Goal: Task Accomplishment & Management: Use online tool/utility

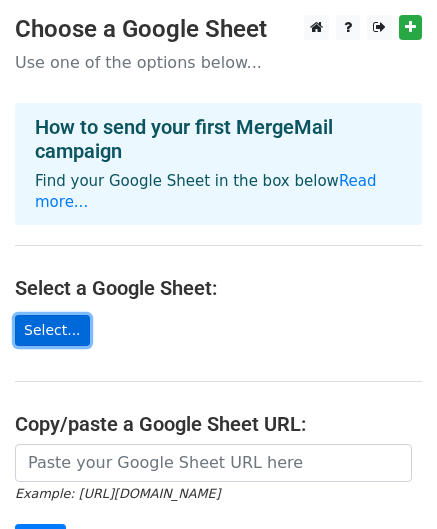
click at [50, 315] on link "Select..." at bounding box center [52, 330] width 75 height 31
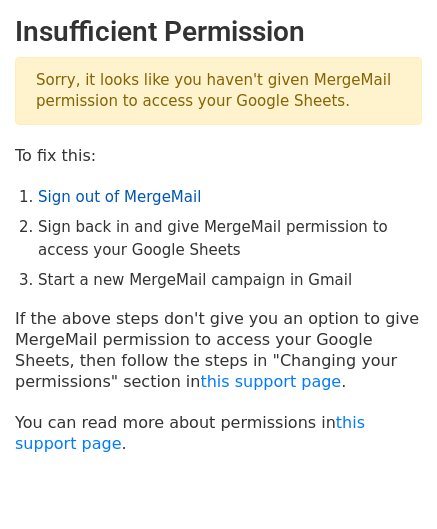
click at [137, 199] on link "Sign out of MergeMail" at bounding box center [119, 197] width 163 height 18
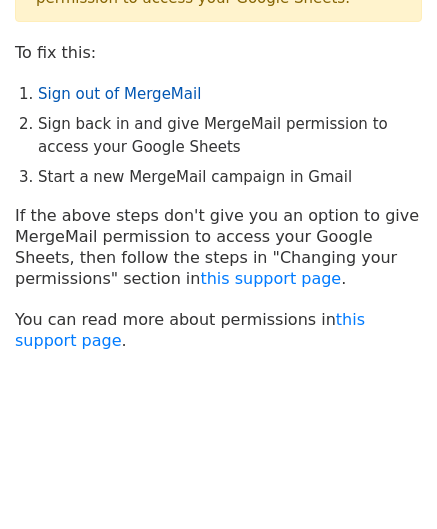
click at [160, 101] on link "Sign out of MergeMail" at bounding box center [119, 94] width 163 height 18
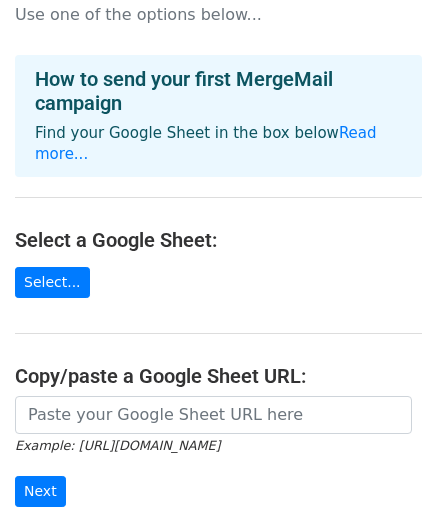
scroll to position [268, 0]
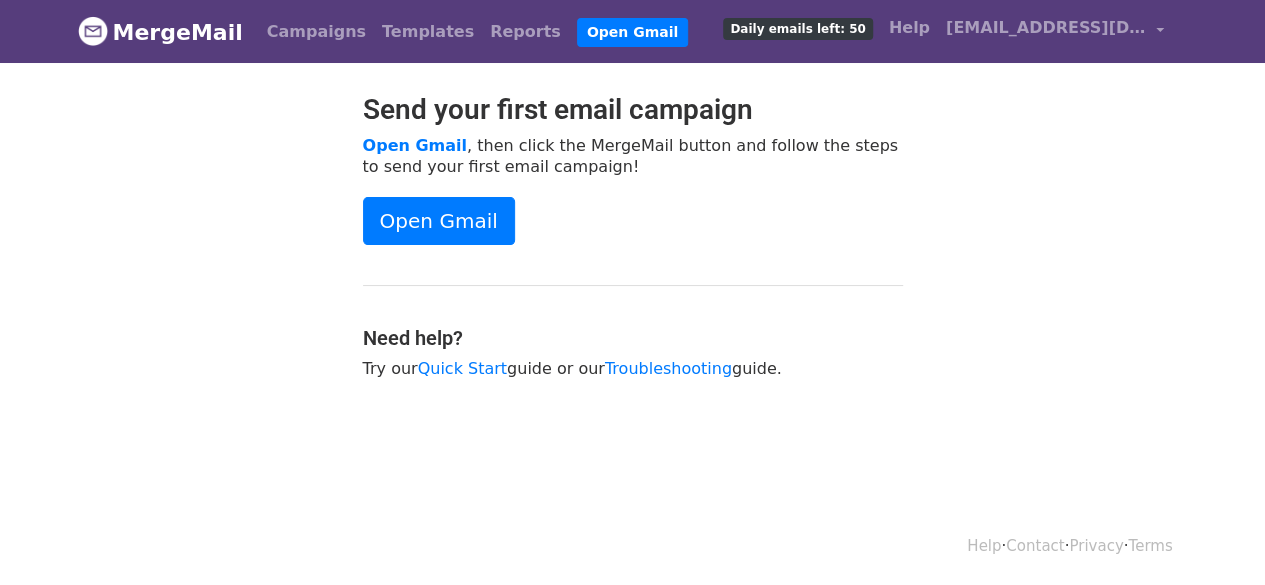
click at [702, 223] on div "Open Gmail" at bounding box center [633, 221] width 540 height 48
click at [1087, 16] on span "[EMAIL_ADDRESS][DOMAIN_NAME]" at bounding box center [1046, 28] width 200 height 24
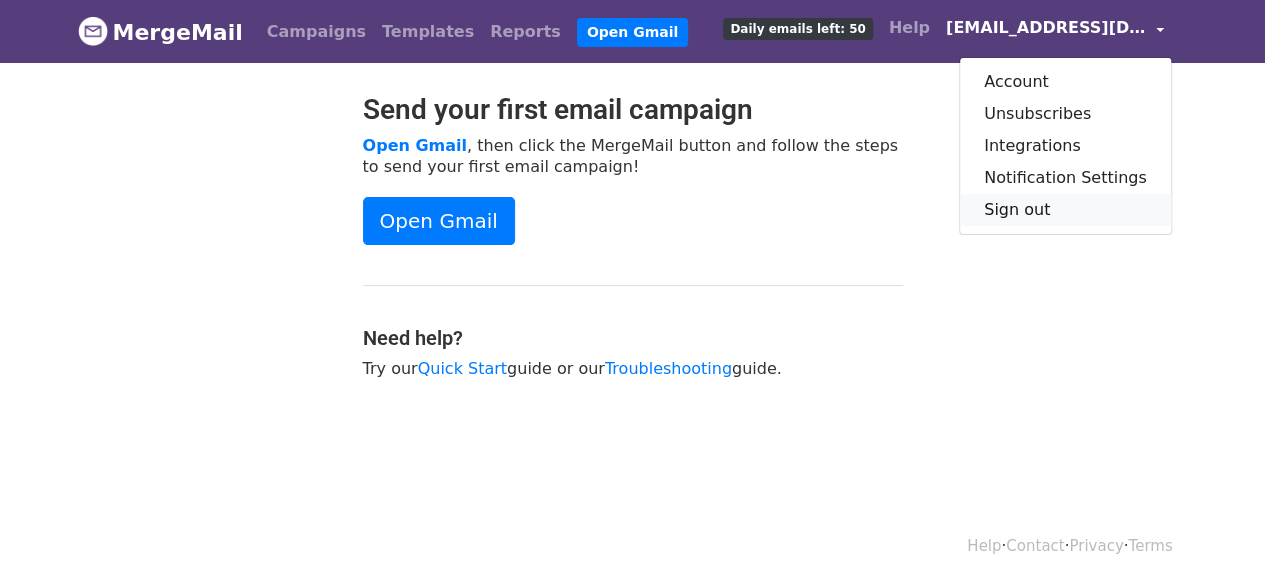
click at [1019, 203] on link "Sign out" at bounding box center [1065, 210] width 211 height 32
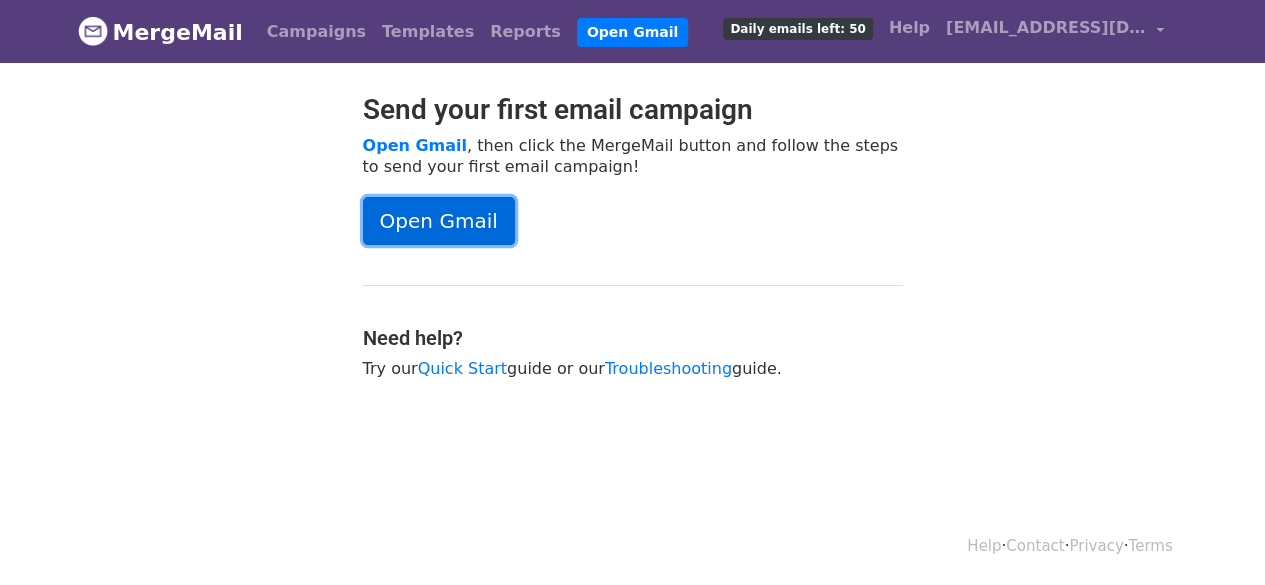
click at [466, 215] on link "Open Gmail" at bounding box center [439, 221] width 152 height 48
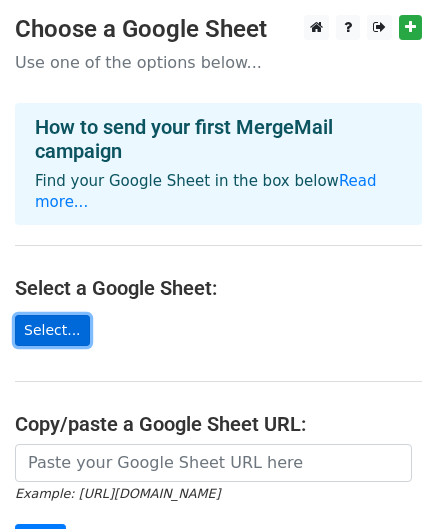
click at [74, 315] on link "Select..." at bounding box center [52, 330] width 75 height 31
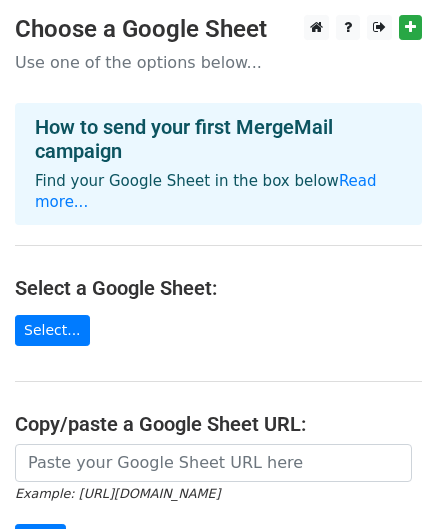
scroll to position [75, 0]
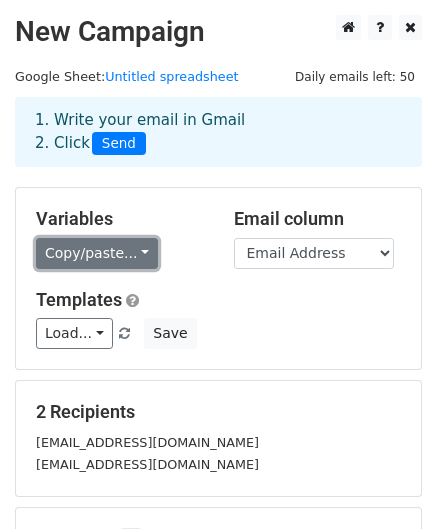
click at [122, 255] on link "Copy/paste..." at bounding box center [97, 253] width 122 height 31
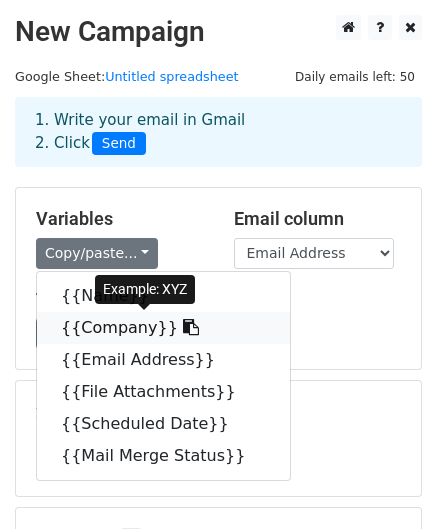
click at [136, 327] on link "{{Company}}" at bounding box center [163, 328] width 253 height 32
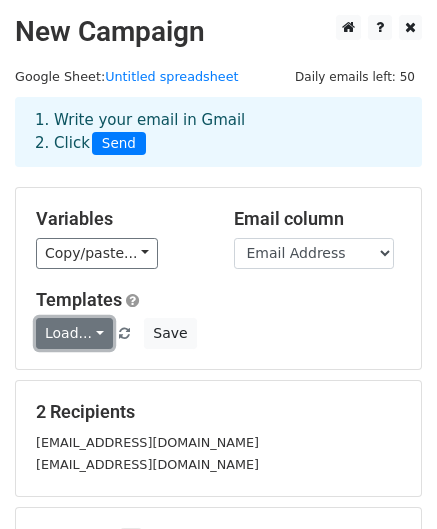
click at [86, 323] on link "Load..." at bounding box center [74, 333] width 77 height 31
click at [86, 329] on link "Load..." at bounding box center [74, 333] width 77 height 31
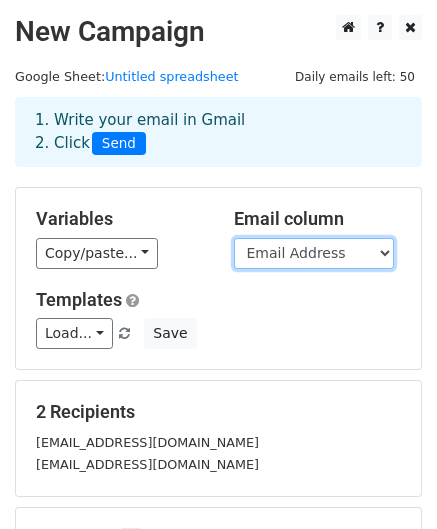
click at [306, 247] on select "Name Company Email Address File Attachments Scheduled Date Mail Merge Status" at bounding box center [314, 253] width 160 height 31
click at [234, 238] on select "Name Company Email Address File Attachments Scheduled Date Mail Merge Status" at bounding box center [314, 253] width 160 height 31
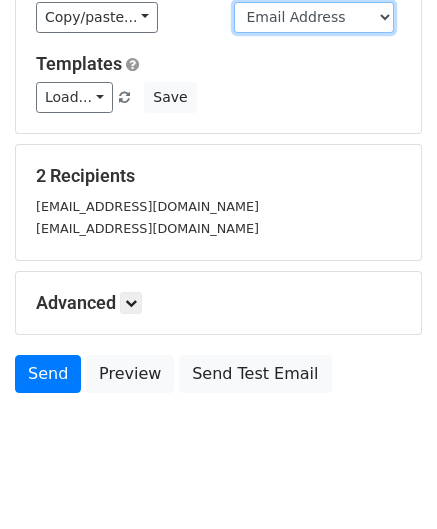
scroll to position [266, 0]
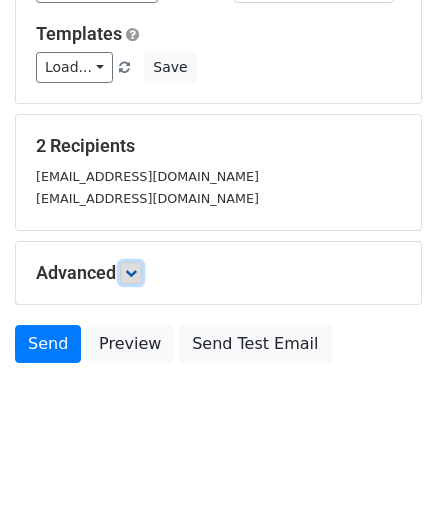
click at [134, 273] on icon at bounding box center [131, 273] width 12 height 12
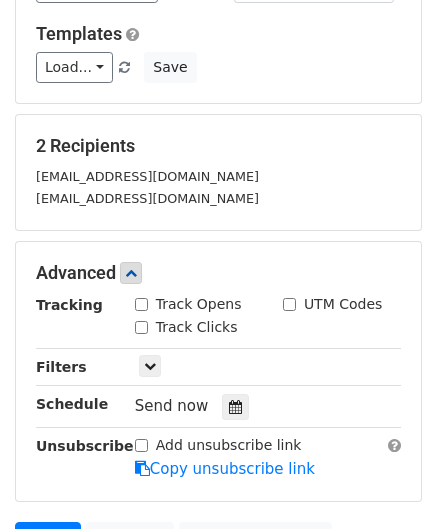
click at [130, 301] on div "Track Opens" at bounding box center [194, 306] width 148 height 24
click at [150, 301] on div "Track Opens" at bounding box center [188, 304] width 107 height 21
click at [141, 302] on input "Track Opens" at bounding box center [141, 304] width 13 height 13
checkbox input "true"
click at [142, 325] on input "Track Clicks" at bounding box center [141, 327] width 13 height 13
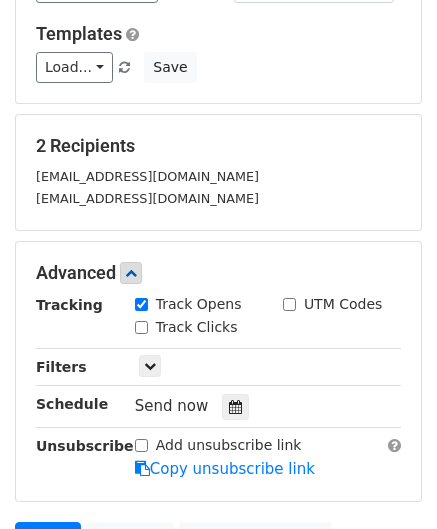
checkbox input "true"
click at [154, 363] on icon at bounding box center [150, 366] width 12 height 12
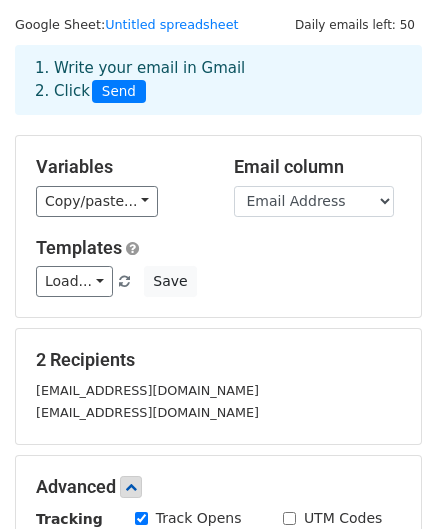
scroll to position [0, 0]
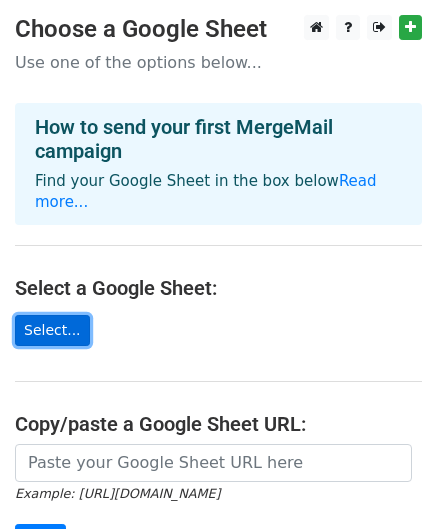
click at [50, 322] on link "Select..." at bounding box center [52, 330] width 75 height 31
click at [64, 315] on link "Select..." at bounding box center [52, 330] width 75 height 31
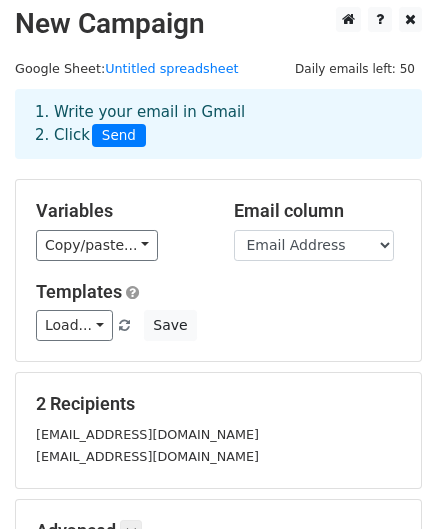
scroll to position [9, 0]
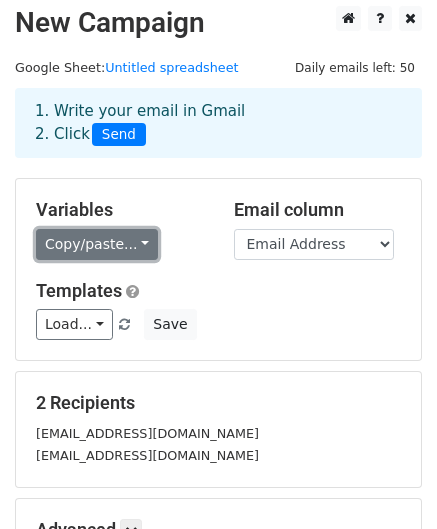
click at [69, 231] on link "Copy/paste..." at bounding box center [97, 244] width 122 height 31
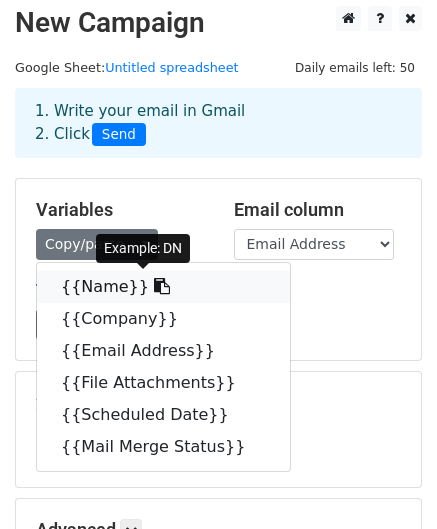
click at [98, 279] on link "{{Name}}" at bounding box center [163, 287] width 253 height 32
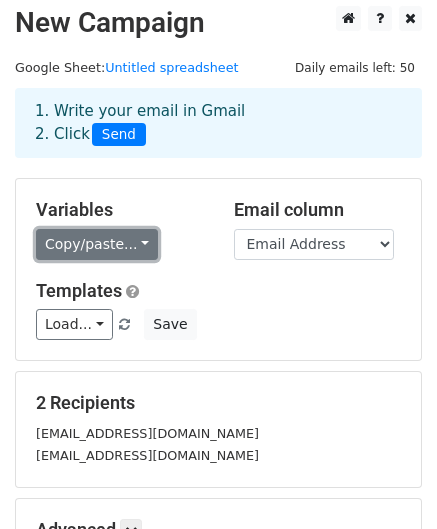
click at [120, 237] on link "Copy/paste..." at bounding box center [97, 244] width 122 height 31
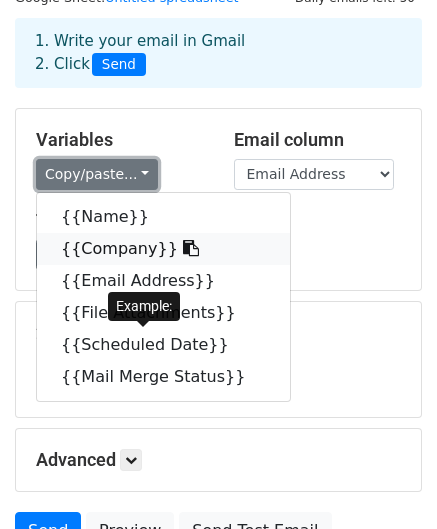
scroll to position [80, 0]
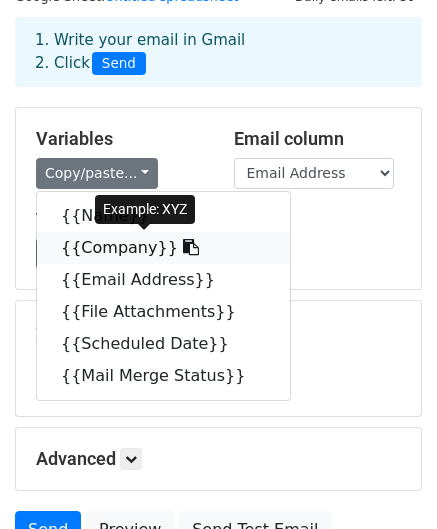
click at [103, 250] on link "{{Company}}" at bounding box center [163, 248] width 253 height 32
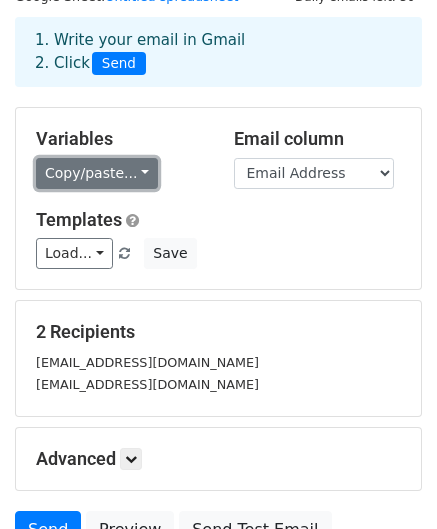
click at [92, 166] on link "Copy/paste..." at bounding box center [97, 173] width 122 height 31
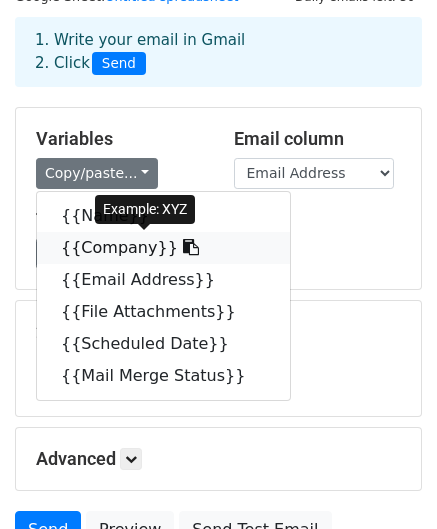
click at [96, 245] on link "{{Company}}" at bounding box center [163, 248] width 253 height 32
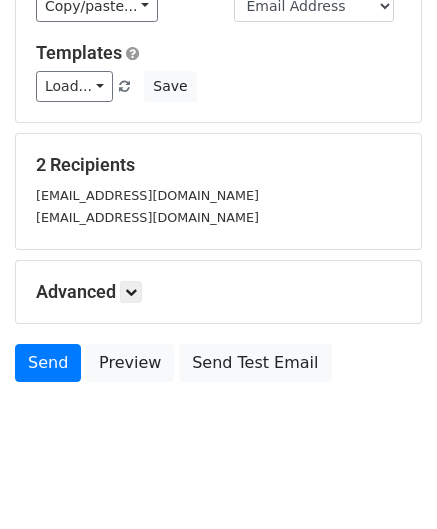
scroll to position [266, 0]
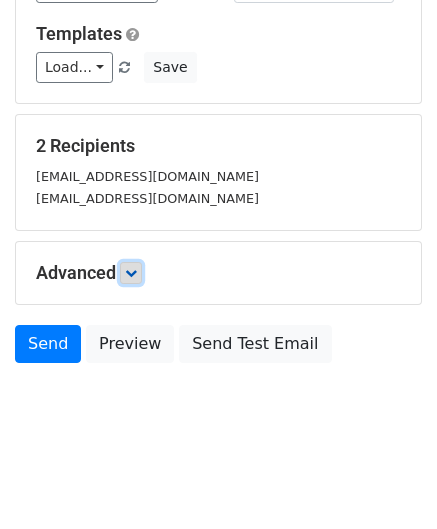
click at [135, 267] on icon at bounding box center [131, 273] width 12 height 12
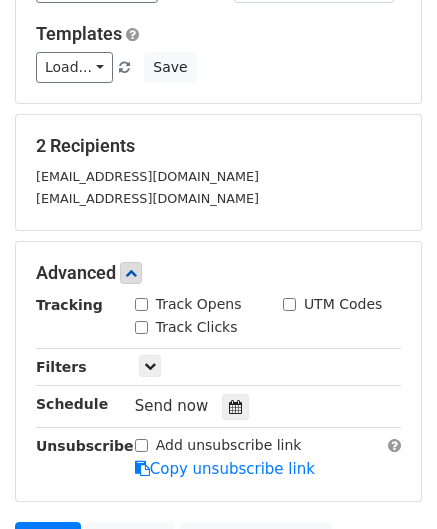
click at [72, 359] on strong "Filters" at bounding box center [61, 367] width 51 height 16
click at [139, 306] on input "Track Opens" at bounding box center [141, 304] width 13 height 13
checkbox input "true"
click at [139, 325] on input "Track Clicks" at bounding box center [141, 327] width 13 height 13
checkbox input "true"
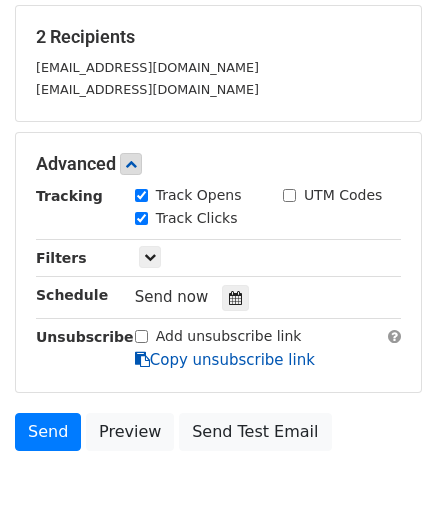
scroll to position [376, 0]
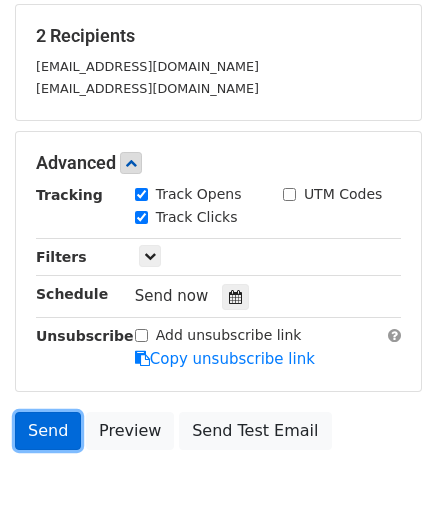
click at [59, 432] on link "Send" at bounding box center [48, 431] width 66 height 38
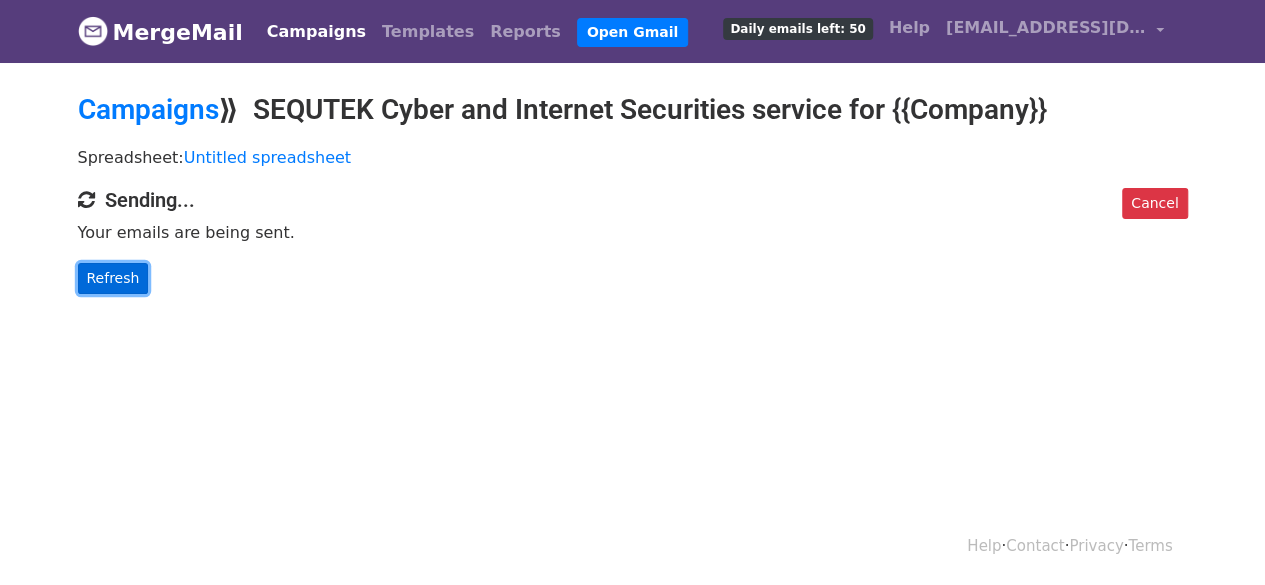
click at [132, 286] on link "Refresh" at bounding box center [113, 278] width 71 height 31
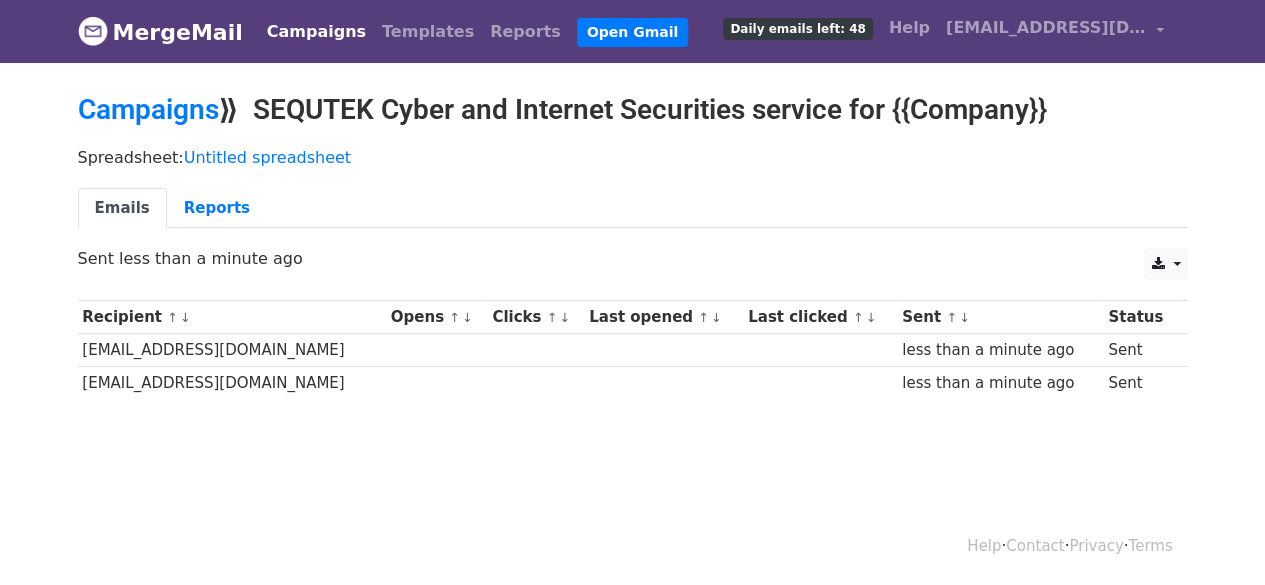
click at [798, 34] on span "Daily emails left: 48" at bounding box center [797, 29] width 149 height 22
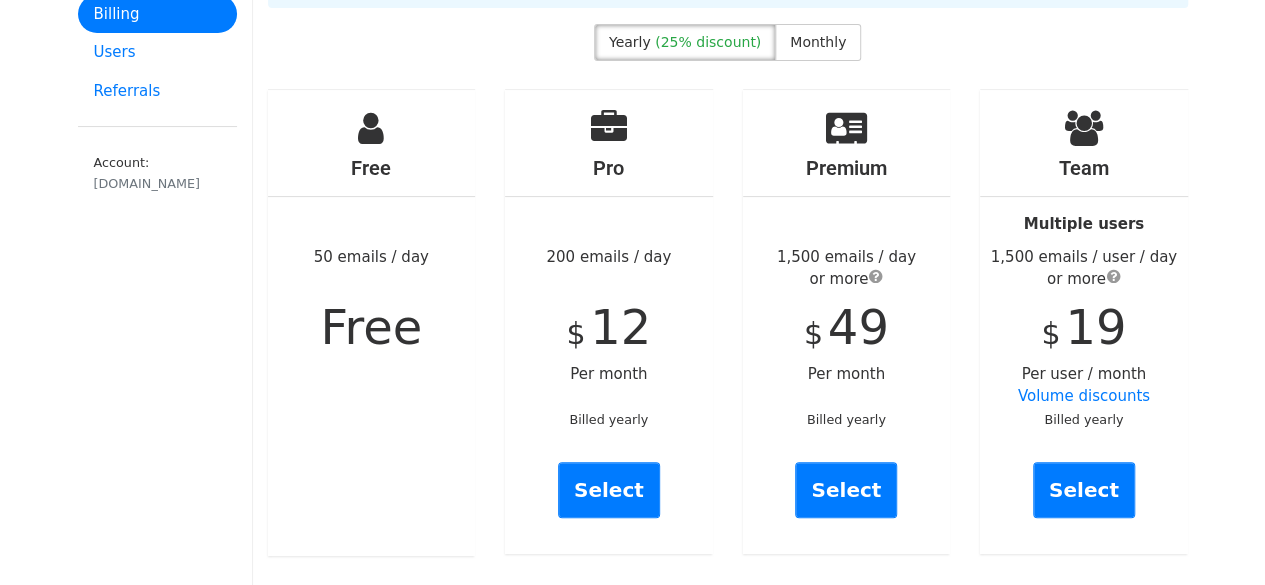
scroll to position [152, 0]
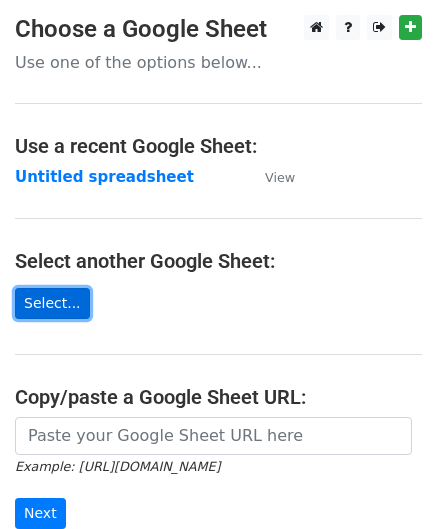
click at [57, 305] on link "Select..." at bounding box center [52, 303] width 75 height 31
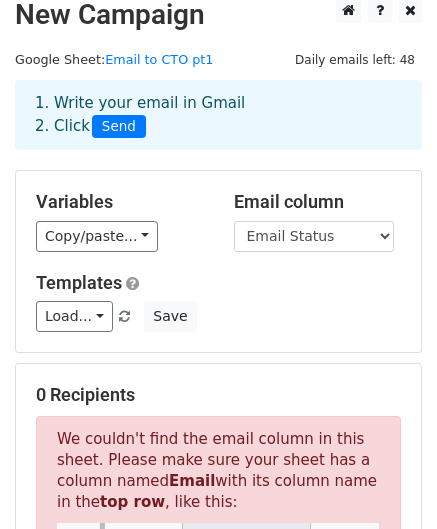
scroll to position [22, 0]
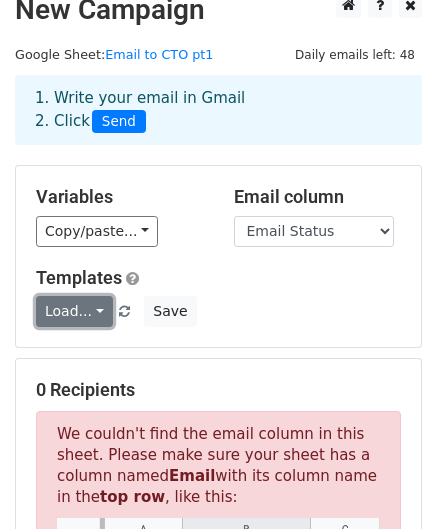
click at [72, 309] on link "Load..." at bounding box center [74, 311] width 77 height 31
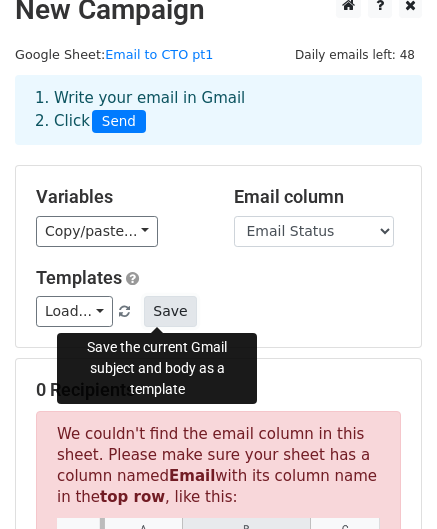
click at [173, 313] on button "Save" at bounding box center [170, 311] width 52 height 31
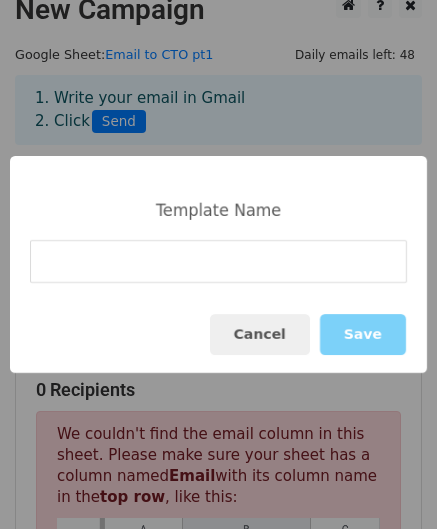
click at [150, 270] on input at bounding box center [218, 261] width 377 height 43
click at [287, 333] on button "Cancel" at bounding box center [260, 334] width 100 height 41
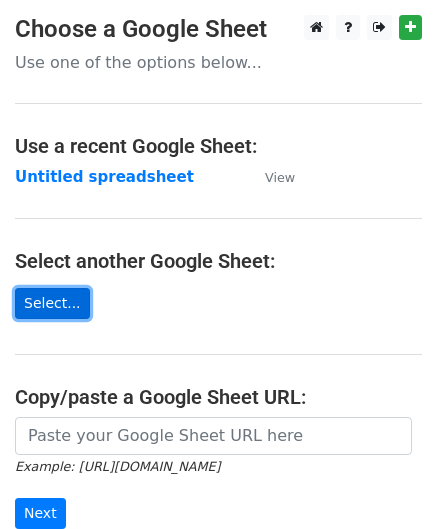
click at [46, 315] on link "Select..." at bounding box center [52, 303] width 75 height 31
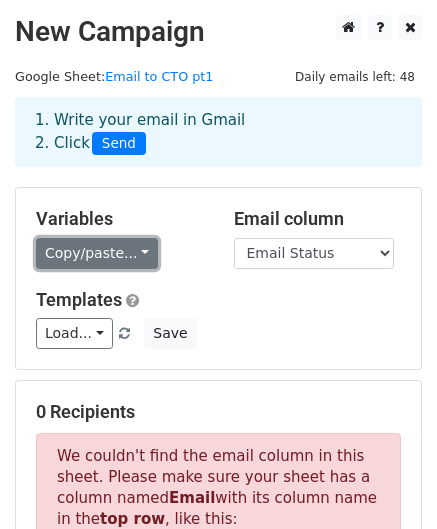
click at [109, 249] on link "Copy/paste..." at bounding box center [97, 253] width 122 height 31
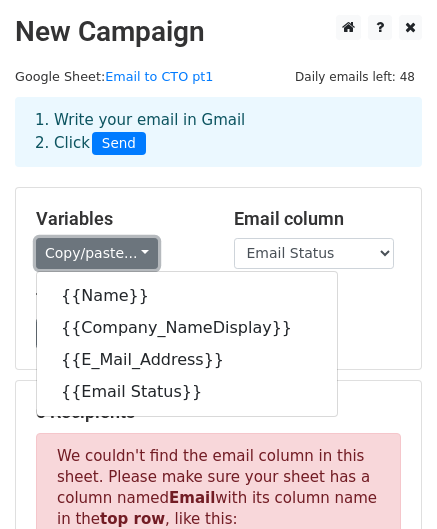
click at [109, 249] on link "Copy/paste..." at bounding box center [97, 253] width 122 height 31
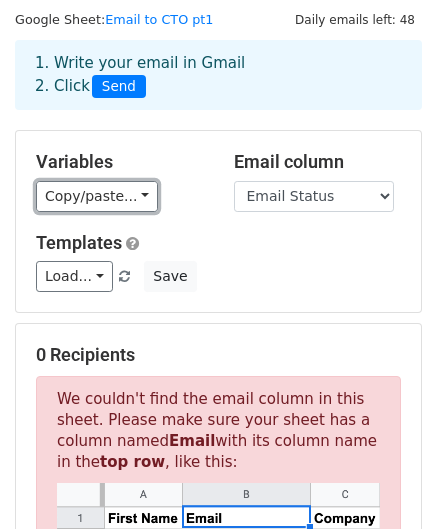
scroll to position [58, 0]
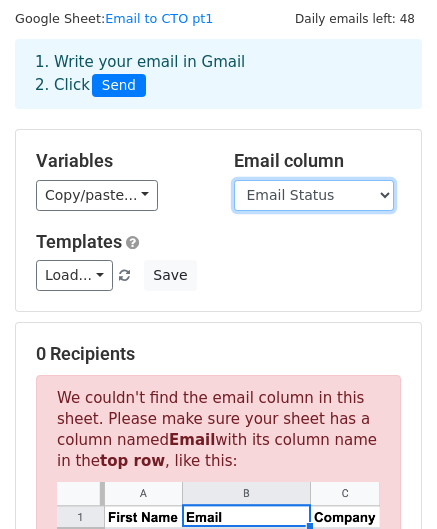
click at [281, 183] on select "Name Company_NameDisplay E_Mail_Address Email Status" at bounding box center [314, 195] width 160 height 31
select select "E_Mail_Address"
click at [234, 180] on select "Name Company_NameDisplay E_Mail_Address Email Status" at bounding box center [314, 195] width 160 height 31
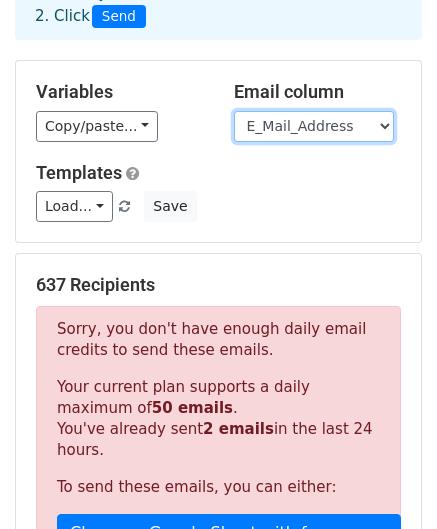
scroll to position [0, 0]
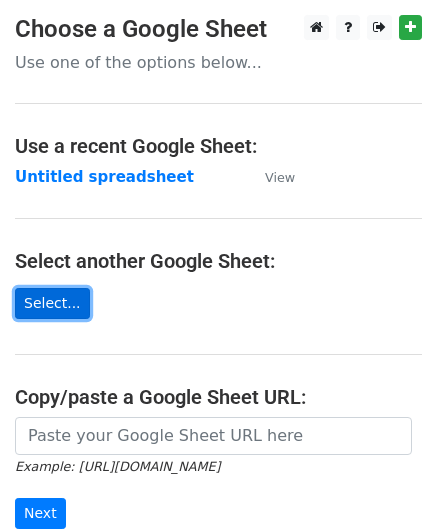
click at [60, 299] on link "Select..." at bounding box center [52, 303] width 75 height 31
click at [53, 302] on link "Select..." at bounding box center [52, 303] width 75 height 31
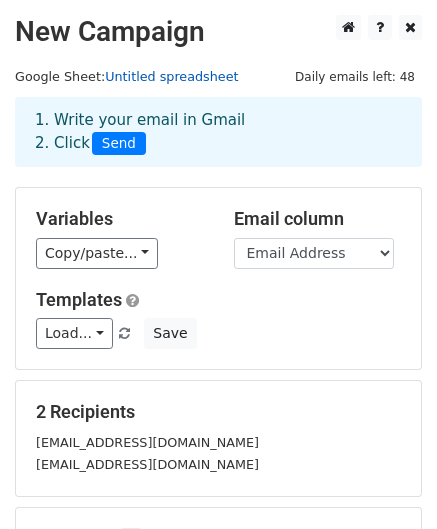
click at [168, 81] on link "Untitled spreadsheet" at bounding box center [171, 76] width 133 height 15
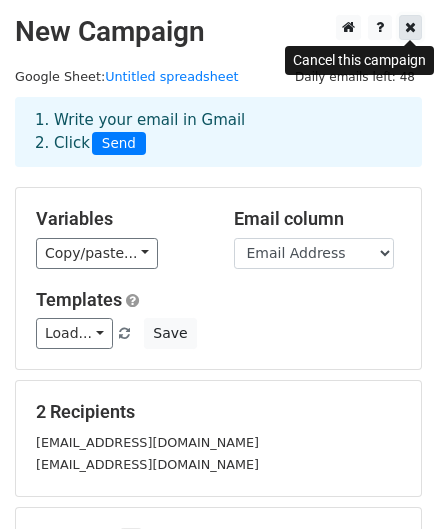
click at [406, 28] on icon at bounding box center [410, 27] width 11 height 14
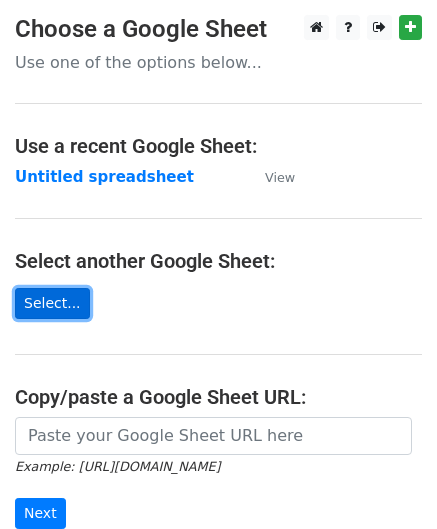
click at [46, 301] on link "Select..." at bounding box center [52, 303] width 75 height 31
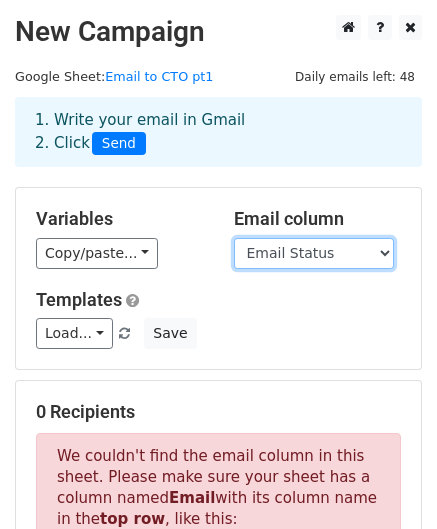
click at [314, 249] on select "Name Company_NameDisplay E_Mail_Address Email Status" at bounding box center [314, 253] width 160 height 31
select select "E_Mail_Address"
click at [234, 238] on select "Name Company_NameDisplay E_Mail_Address Email Status" at bounding box center [314, 253] width 160 height 31
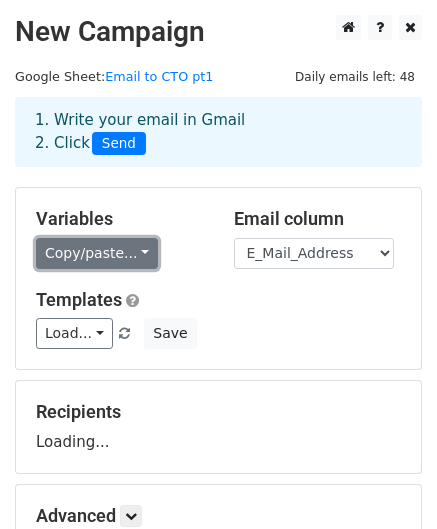
click at [127, 257] on link "Copy/paste..." at bounding box center [97, 253] width 122 height 31
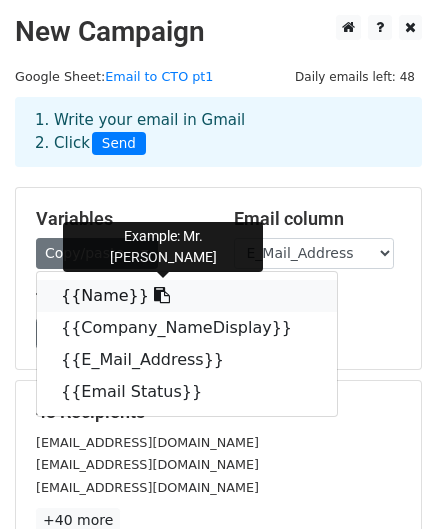
click at [98, 297] on link "{{Name}}" at bounding box center [187, 296] width 300 height 32
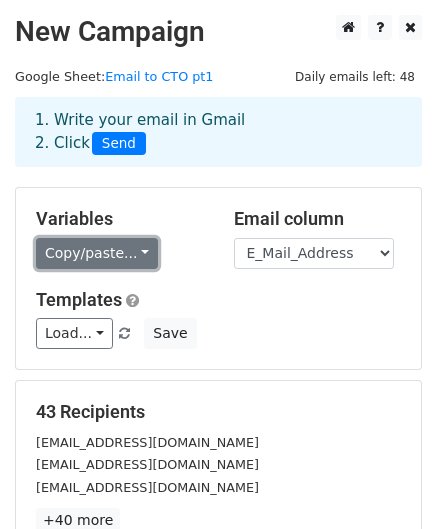
click at [82, 257] on link "Copy/paste..." at bounding box center [97, 253] width 122 height 31
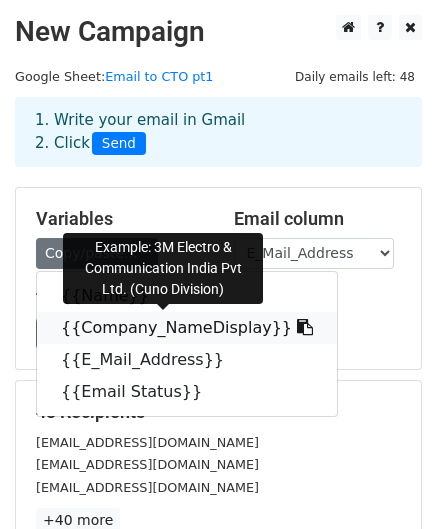
click at [105, 342] on link "{{Company_NameDisplay}}" at bounding box center [187, 328] width 300 height 32
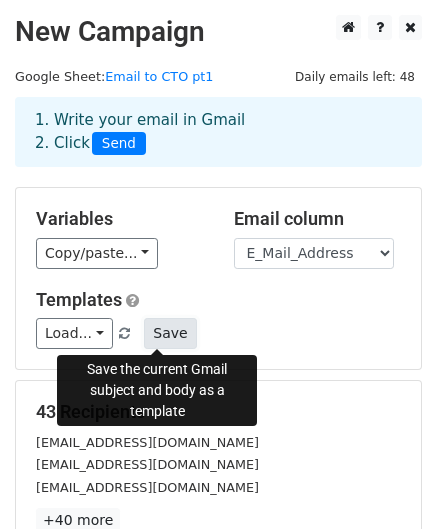
click at [148, 333] on button "Save" at bounding box center [170, 333] width 52 height 31
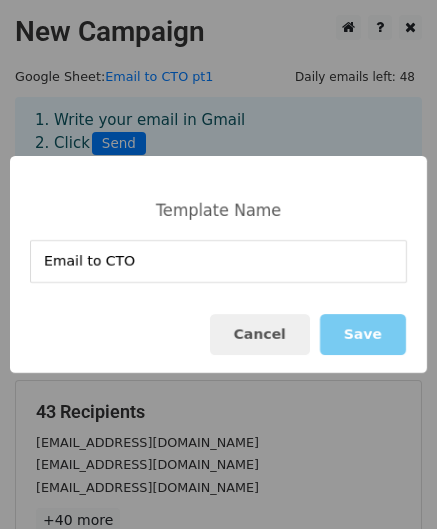
type input "Email to CTO"
click at [376, 343] on button "Save" at bounding box center [363, 334] width 86 height 41
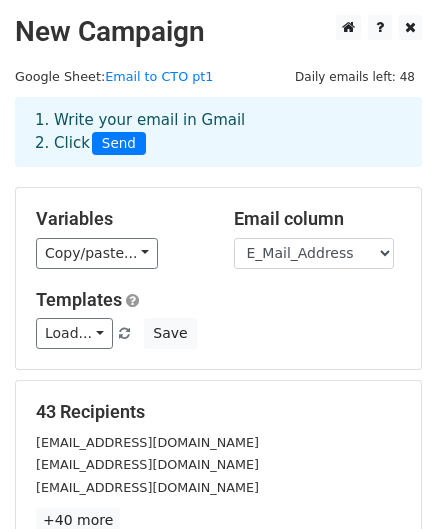
click at [119, 330] on span at bounding box center [124, 334] width 11 height 13
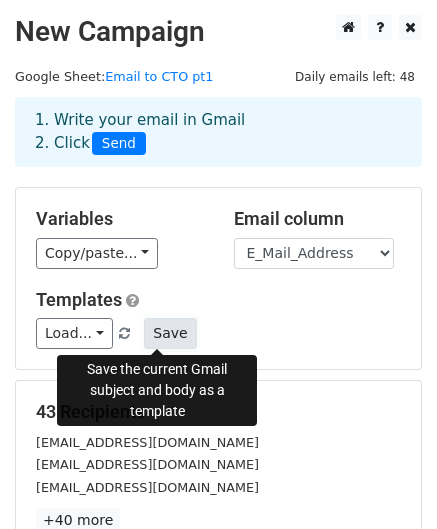
click at [152, 326] on button "Save" at bounding box center [170, 333] width 52 height 31
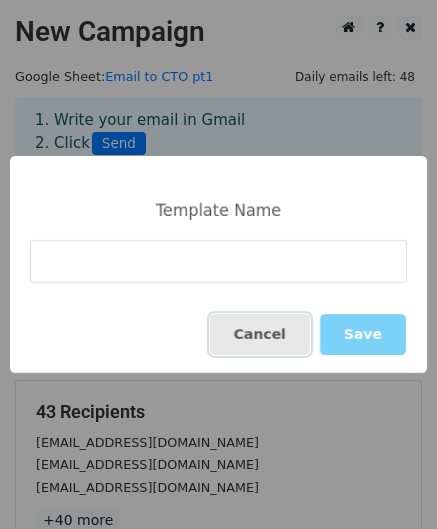
click at [254, 351] on button "Cancel" at bounding box center [260, 334] width 100 height 41
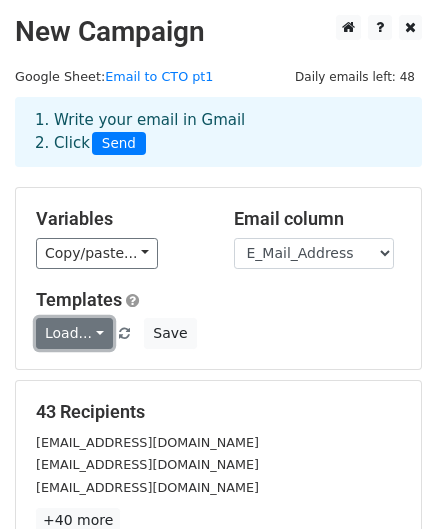
click at [75, 337] on link "Load..." at bounding box center [74, 333] width 77 height 31
click at [89, 382] on link "Email to CTO" at bounding box center [116, 379] width 158 height 32
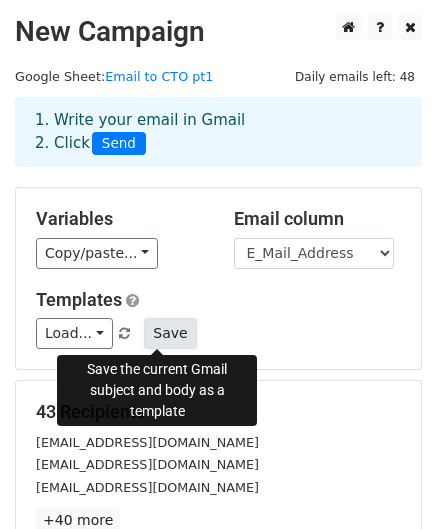
click at [161, 330] on button "Save" at bounding box center [170, 333] width 52 height 31
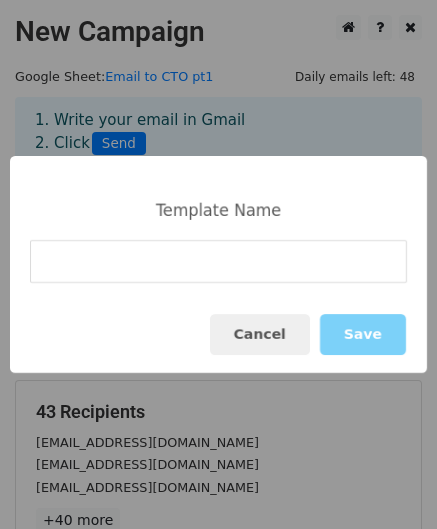
click at [187, 265] on input at bounding box center [218, 261] width 377 height 43
type input "Email to CTO"
click at [364, 352] on button "Save" at bounding box center [363, 334] width 86 height 41
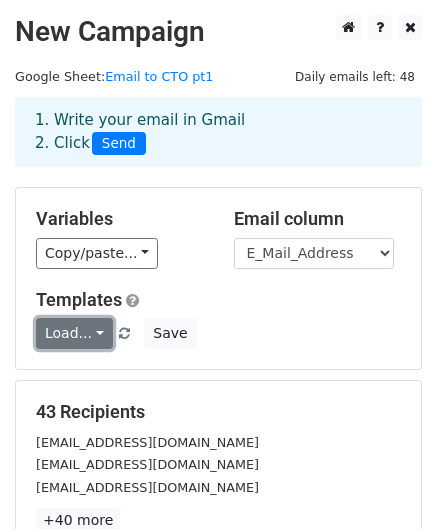
click at [89, 336] on link "Load..." at bounding box center [74, 333] width 77 height 31
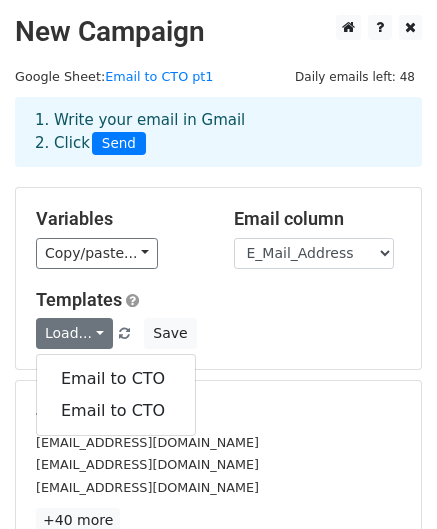
click at [250, 325] on div "Load... Email to CTO Email to CTO Save" at bounding box center [218, 333] width 395 height 31
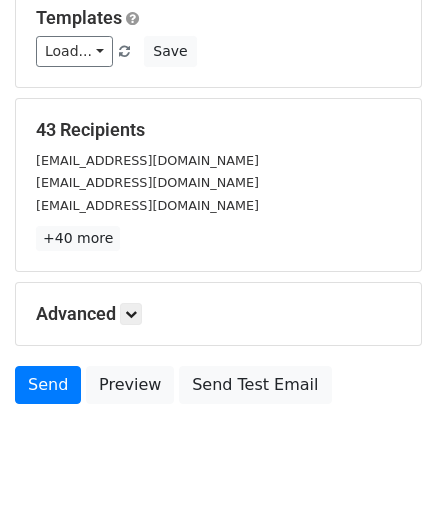
scroll to position [323, 0]
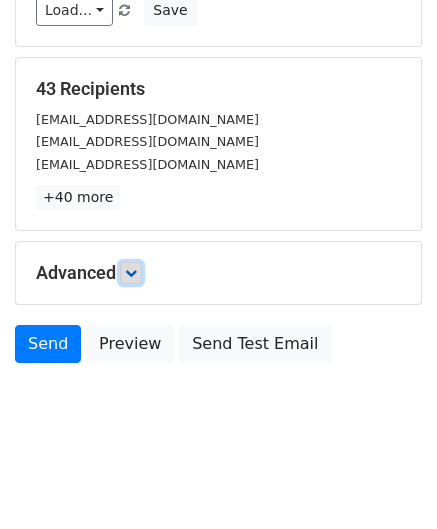
click at [137, 274] on icon at bounding box center [131, 273] width 12 height 12
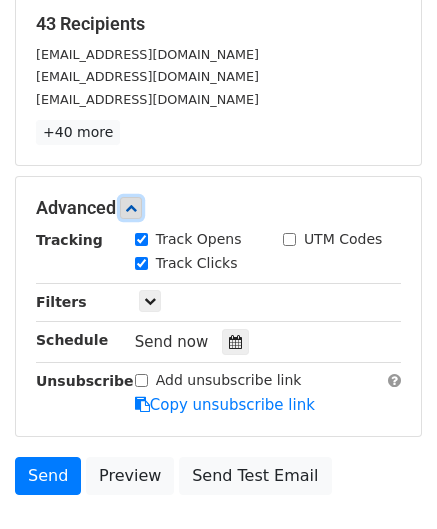
scroll to position [389, 0]
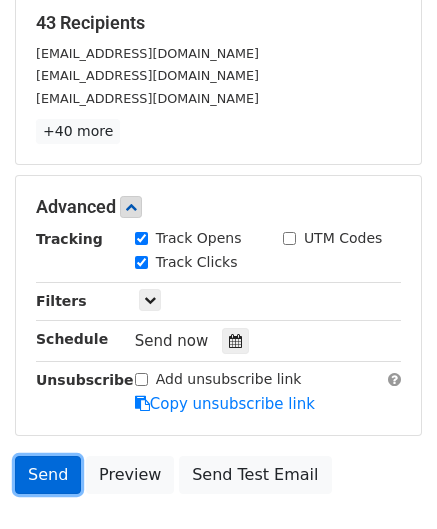
click at [61, 473] on link "Send" at bounding box center [48, 475] width 66 height 38
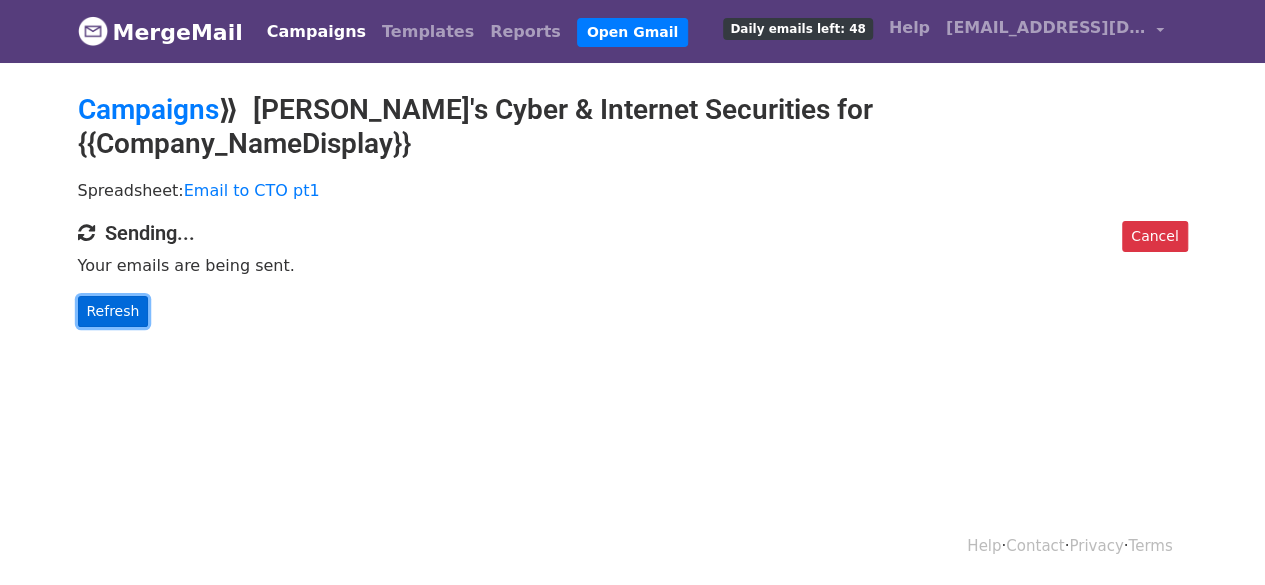
click at [128, 296] on link "Refresh" at bounding box center [113, 311] width 71 height 31
click at [121, 296] on link "Refresh" at bounding box center [113, 311] width 71 height 31
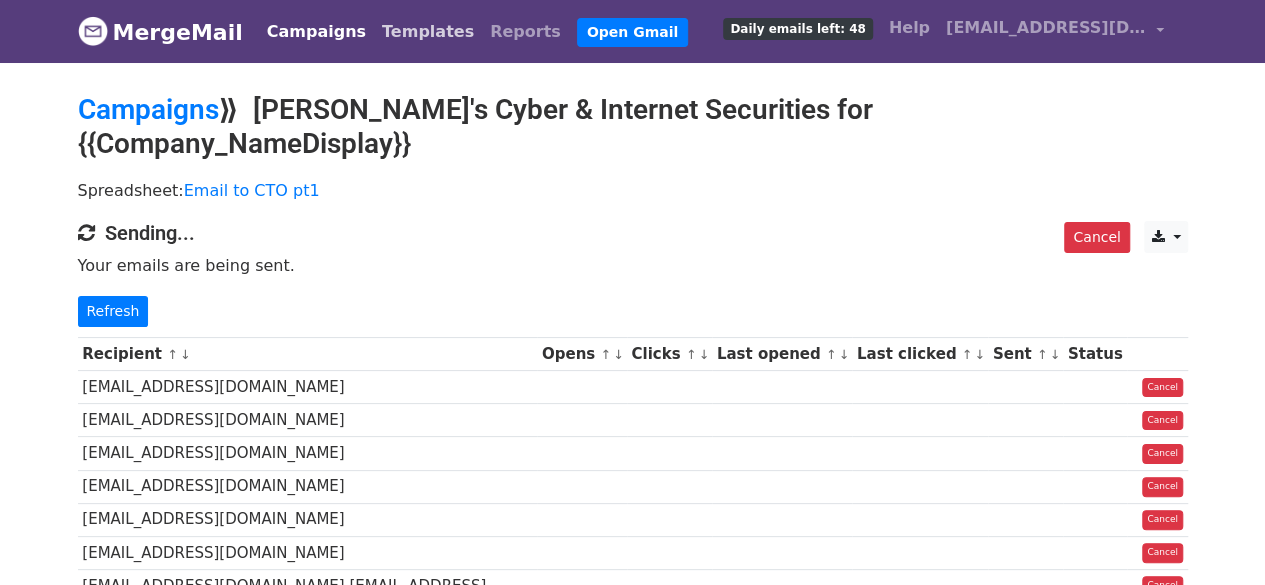
click at [410, 27] on link "Templates" at bounding box center [428, 32] width 108 height 40
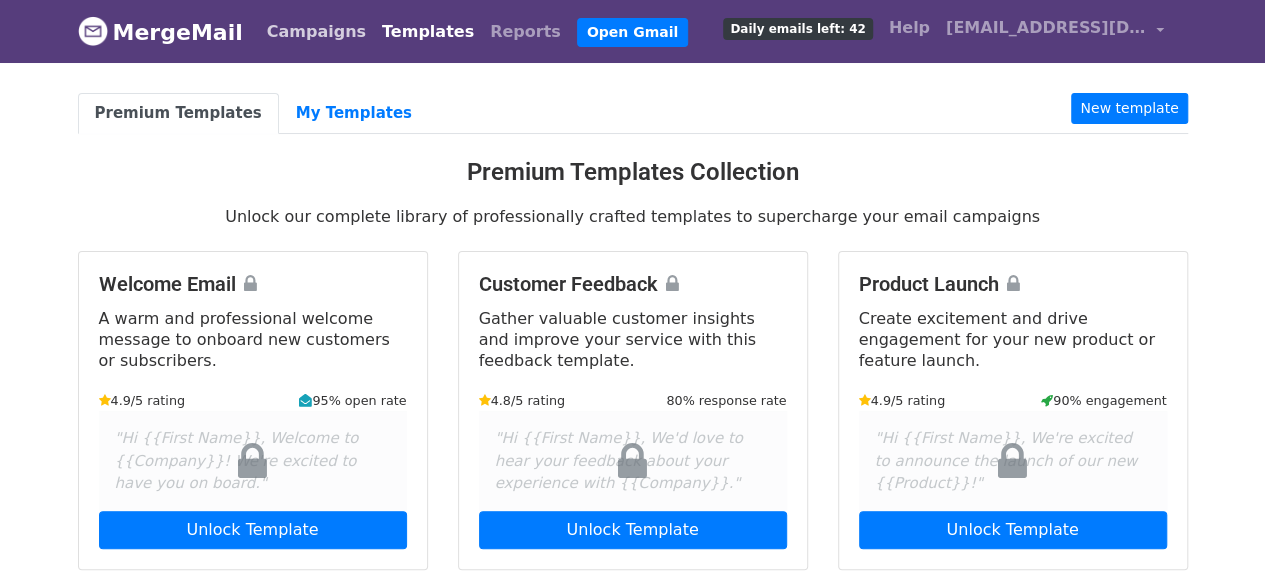
click at [312, 28] on link "Campaigns" at bounding box center [316, 32] width 115 height 40
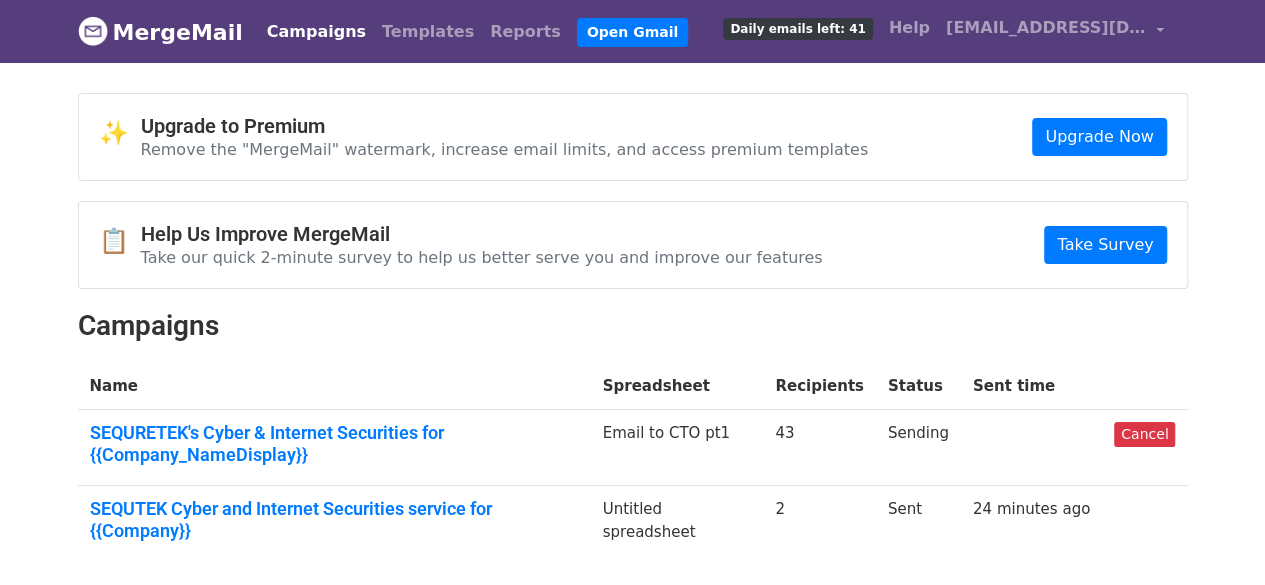
click at [828, 35] on span "Daily emails left: 41" at bounding box center [797, 29] width 149 height 22
click at [390, 444] on link "SEQURETEK's Cyber & Internet Securities for {{Company_NameDisplay}}" at bounding box center [334, 443] width 489 height 43
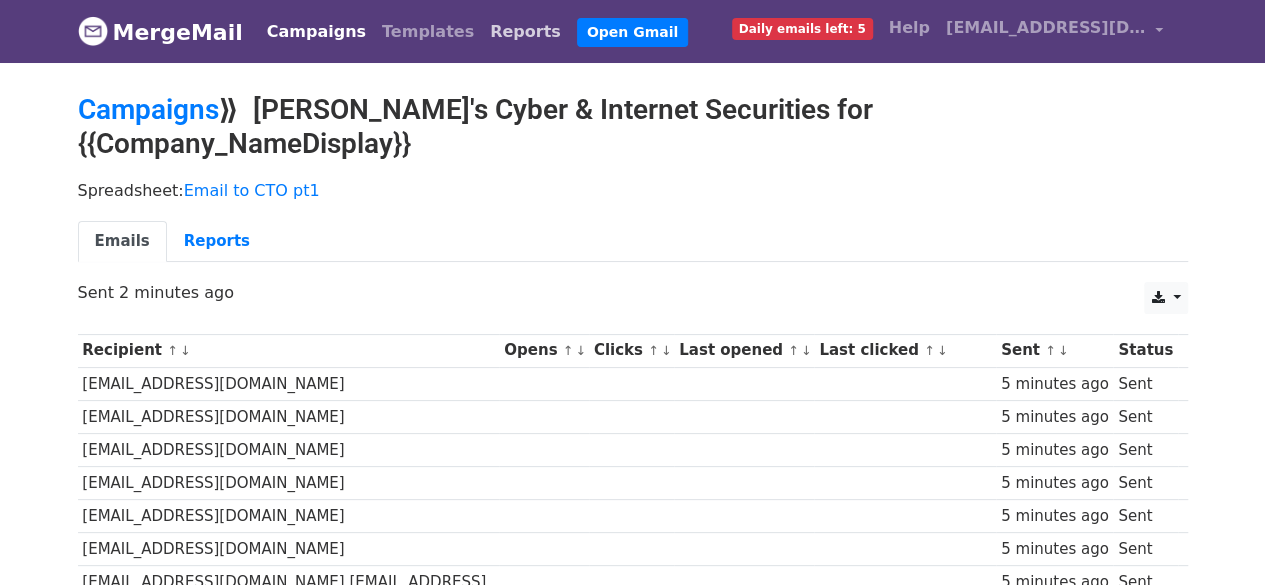
click at [482, 43] on link "Reports" at bounding box center [525, 32] width 87 height 40
click at [398, 29] on link "Templates" at bounding box center [428, 32] width 108 height 40
